Goal: Information Seeking & Learning: Learn about a topic

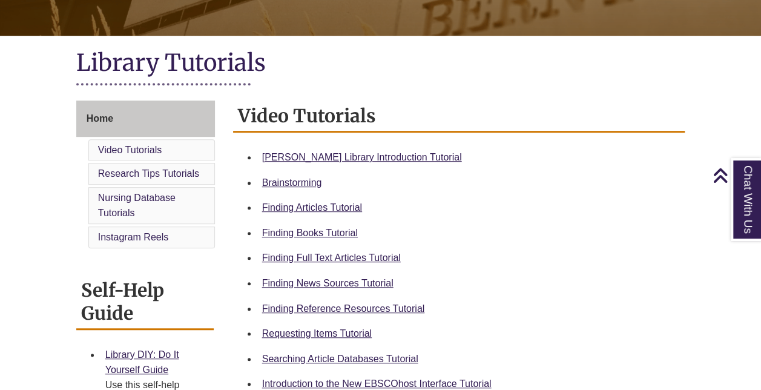
scroll to position [240, 0]
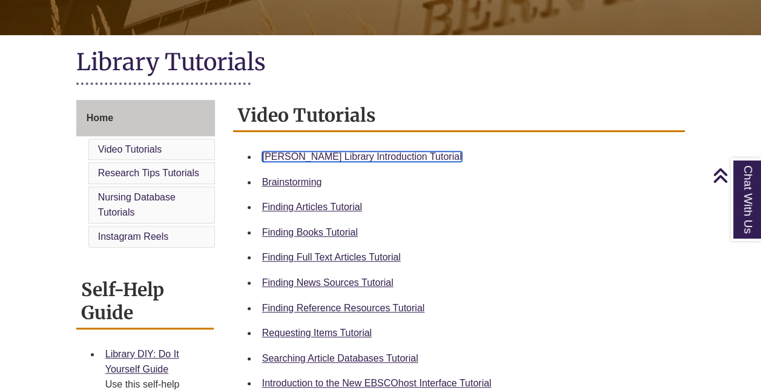
click at [374, 156] on link "Berntsen Library Introduction Tutorial" at bounding box center [362, 156] width 200 height 10
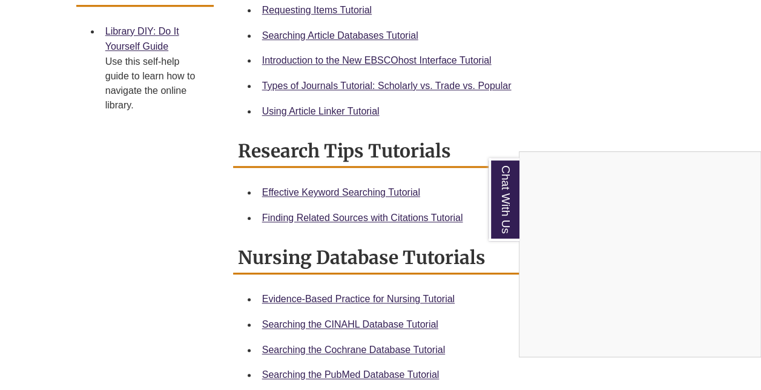
scroll to position [566, 0]
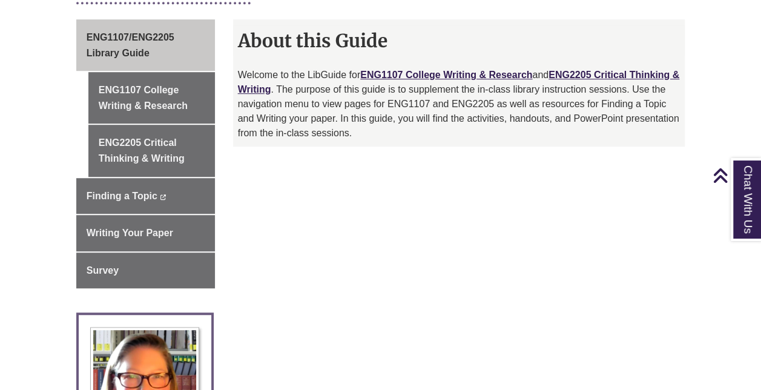
scroll to position [336, 0]
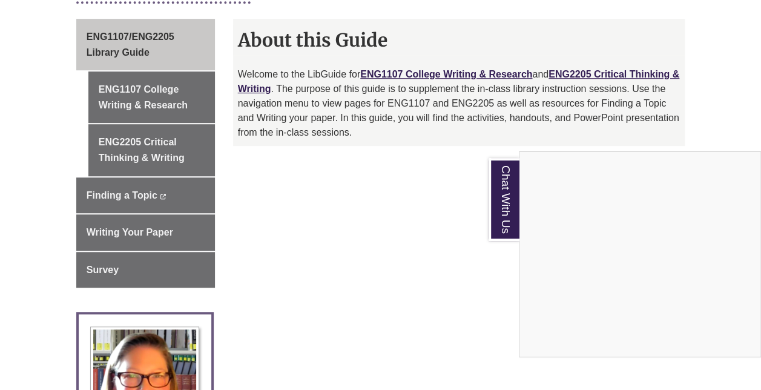
click at [139, 74] on div "Chat With Us" at bounding box center [380, 195] width 761 height 390
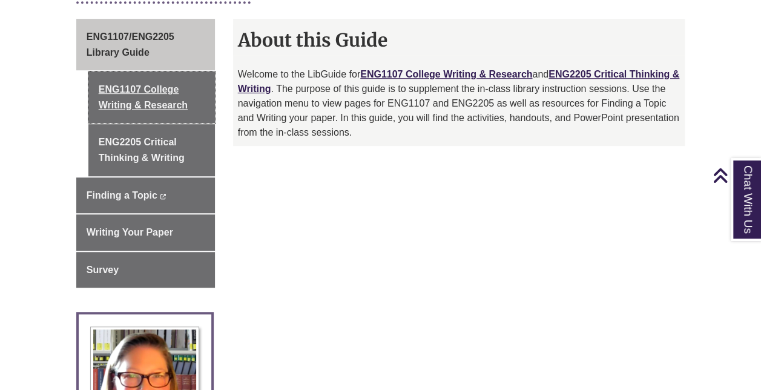
click at [139, 74] on link "ENG1107 College Writing & Research" at bounding box center [151, 96] width 126 height 51
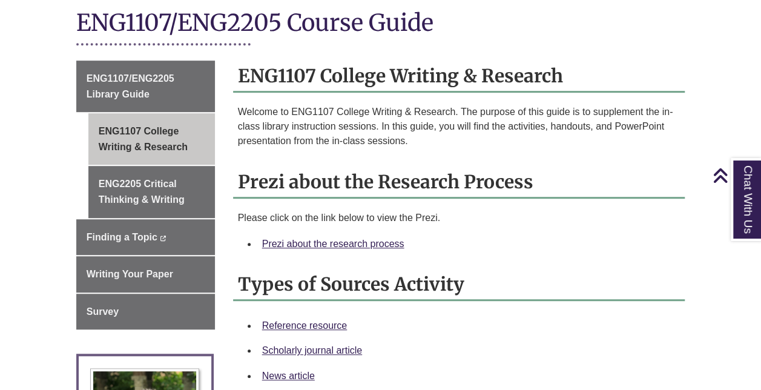
scroll to position [292, 0]
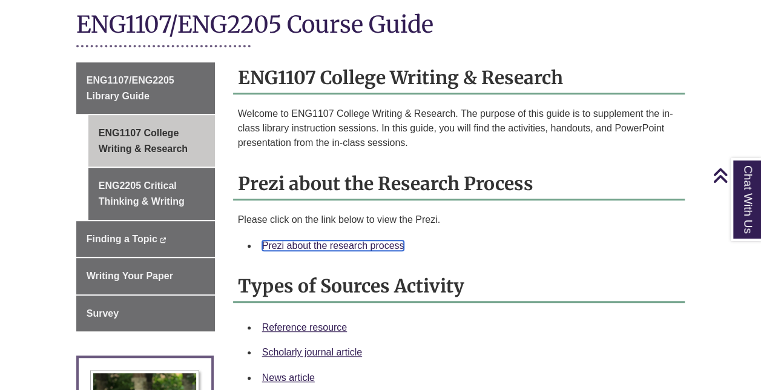
click at [283, 240] on link "Prezi about the research process" at bounding box center [333, 245] width 142 height 10
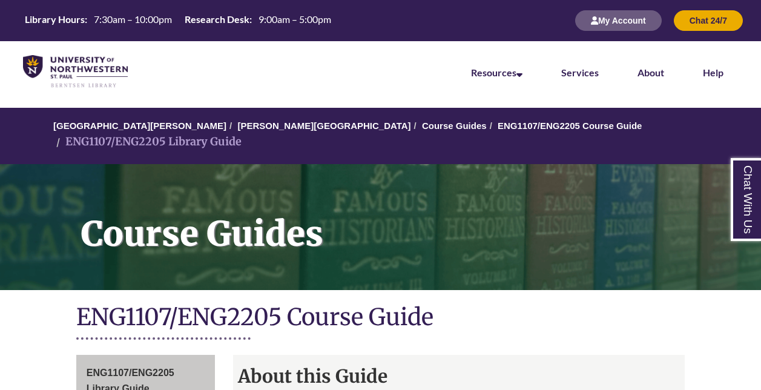
scroll to position [336, 0]
